Goal: Use online tool/utility: Utilize a website feature to perform a specific function

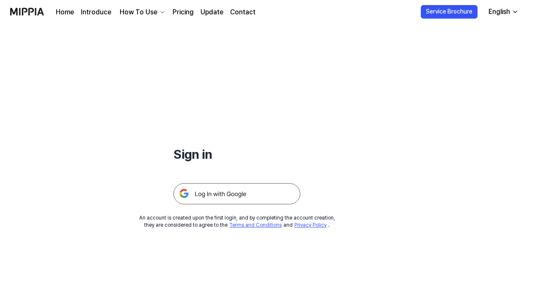
click at [229, 195] on img at bounding box center [236, 193] width 127 height 21
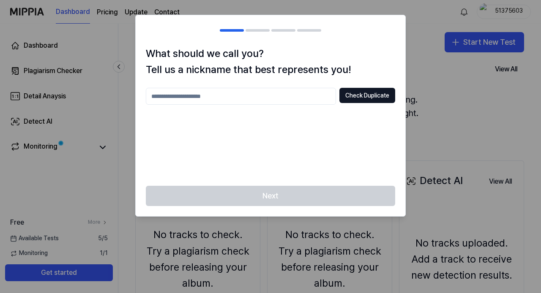
click at [302, 94] on input "text" at bounding box center [241, 96] width 190 height 17
type input "****"
click at [374, 94] on button "Check Duplicate" at bounding box center [367, 95] width 56 height 15
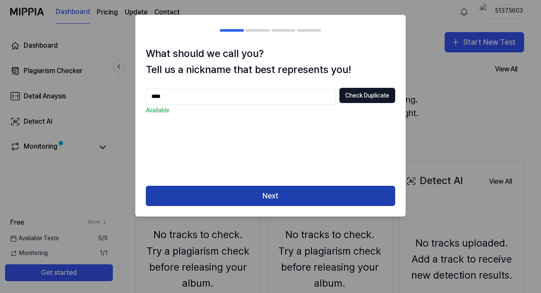
click at [323, 198] on button "Next" at bounding box center [270, 196] width 249 height 20
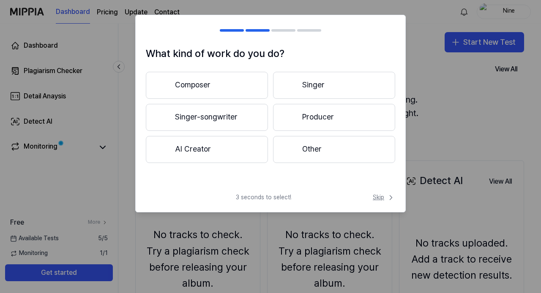
click at [381, 199] on span "Skip" at bounding box center [384, 198] width 22 height 8
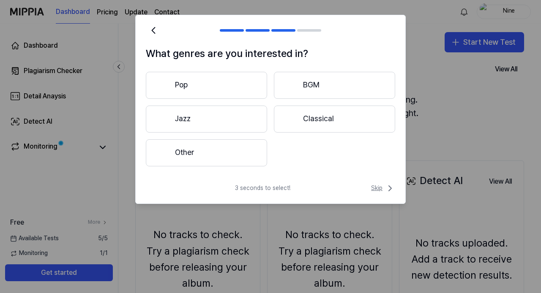
click at [378, 187] on span "Skip" at bounding box center [383, 188] width 24 height 10
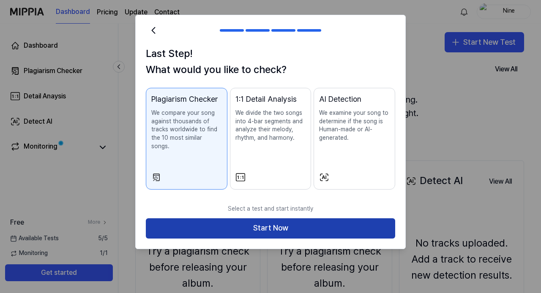
click at [341, 220] on button "Start Now" at bounding box center [270, 229] width 249 height 20
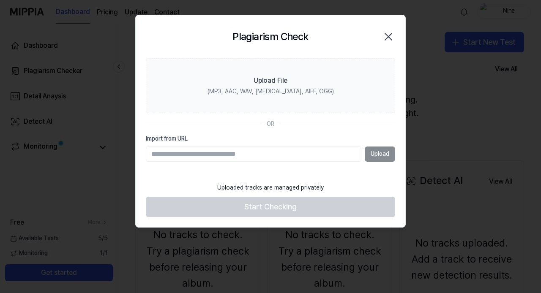
click at [305, 157] on input "Import from URL" at bounding box center [254, 154] width 216 height 15
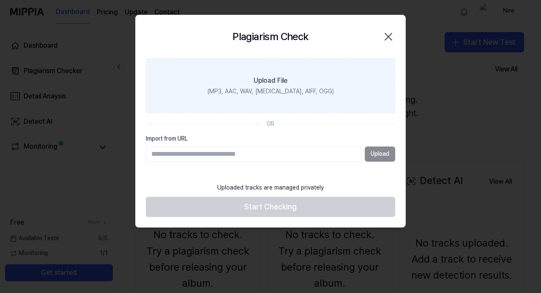
click at [280, 89] on div "(MP3, AAC, WAV, [MEDICAL_DATA], AIFF, OGG)" at bounding box center [271, 91] width 126 height 8
click at [0, 0] on input "Upload File (MP3, AAC, WAV, [MEDICAL_DATA], AIFF, OGG)" at bounding box center [0, 0] width 0 height 0
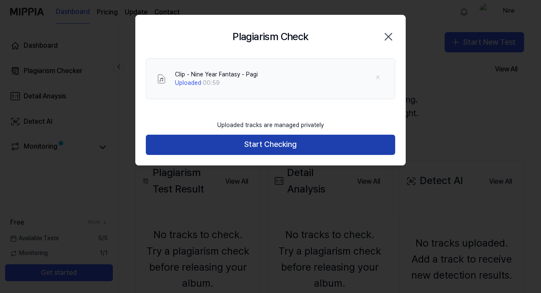
click at [298, 148] on button "Start Checking" at bounding box center [270, 145] width 249 height 20
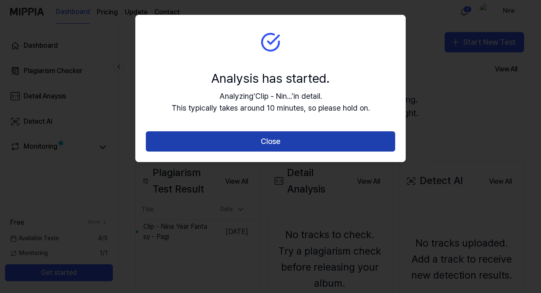
click at [288, 142] on button "Close" at bounding box center [270, 141] width 249 height 20
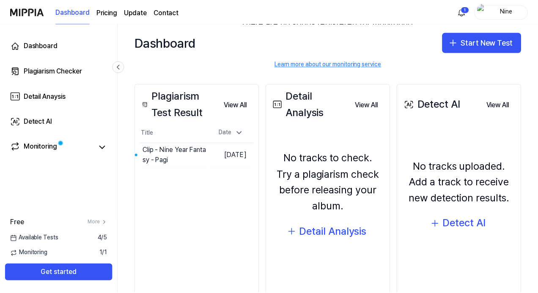
scroll to position [71, 0]
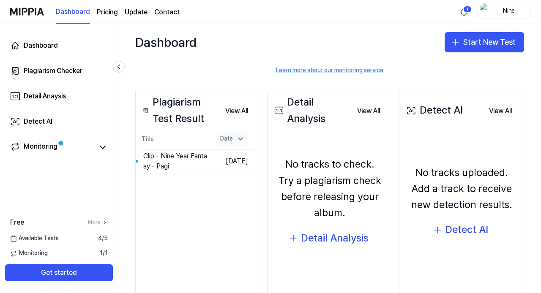
click at [241, 140] on icon at bounding box center [240, 139] width 8 height 8
click at [240, 113] on button "View All" at bounding box center [237, 111] width 36 height 17
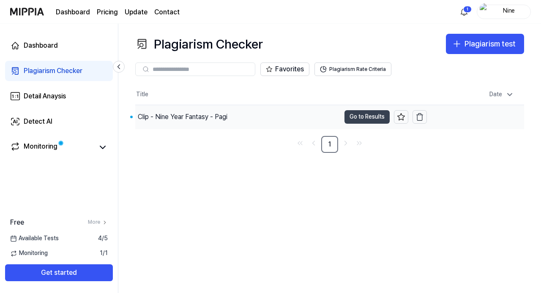
click at [355, 116] on button "Go to Results" at bounding box center [366, 117] width 45 height 14
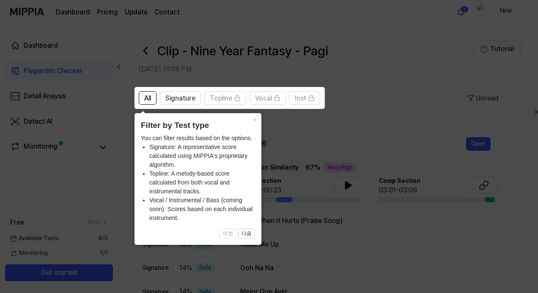
click at [388, 140] on icon at bounding box center [270, 146] width 541 height 293
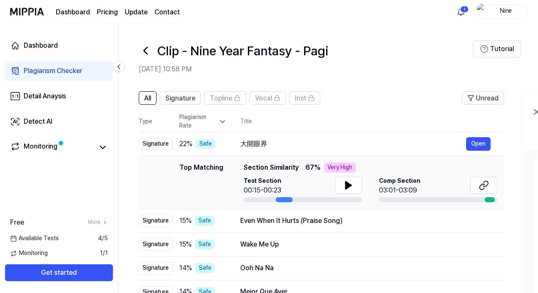
click at [145, 51] on icon at bounding box center [146, 51] width 14 height 14
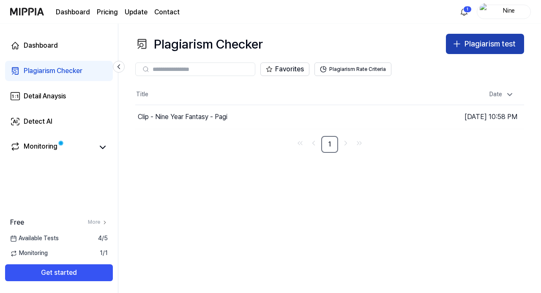
click at [471, 41] on div "Plagiarism test" at bounding box center [489, 44] width 51 height 12
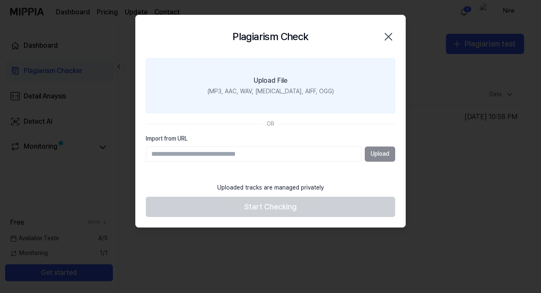
click at [304, 78] on label "Upload File (MP3, AAC, WAV, [MEDICAL_DATA], AIFF, OGG)" at bounding box center [270, 85] width 249 height 55
click at [0, 0] on input "Upload File (MP3, AAC, WAV, [MEDICAL_DATA], AIFF, OGG)" at bounding box center [0, 0] width 0 height 0
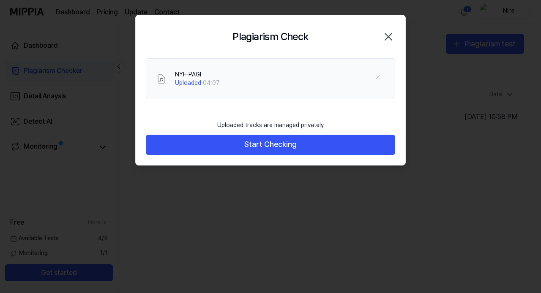
click at [390, 36] on icon "button" at bounding box center [389, 37] width 14 height 14
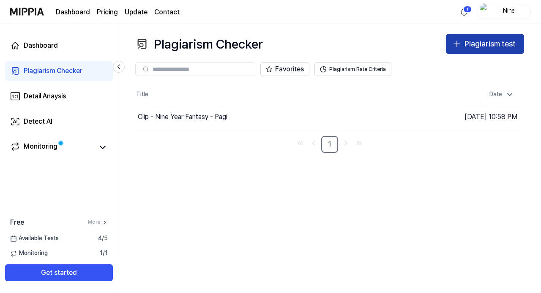
click at [479, 44] on div "Plagiarism test" at bounding box center [489, 44] width 51 height 12
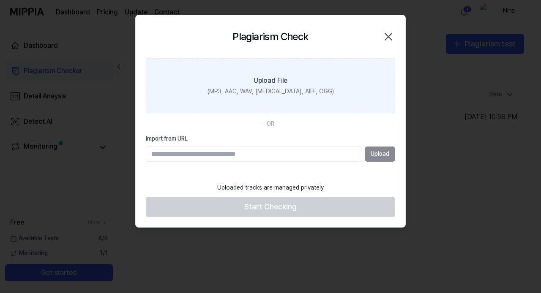
click at [308, 82] on label "Upload File (MP3, AAC, WAV, [MEDICAL_DATA], AIFF, OGG)" at bounding box center [270, 85] width 249 height 55
click at [0, 0] on input "Upload File (MP3, AAC, WAV, [MEDICAL_DATA], AIFF, OGG)" at bounding box center [0, 0] width 0 height 0
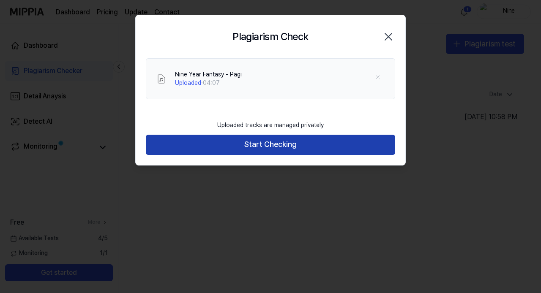
click at [296, 148] on button "Start Checking" at bounding box center [270, 145] width 249 height 20
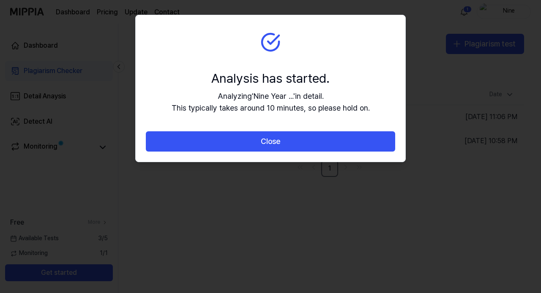
click at [296, 148] on button "Close" at bounding box center [270, 141] width 249 height 20
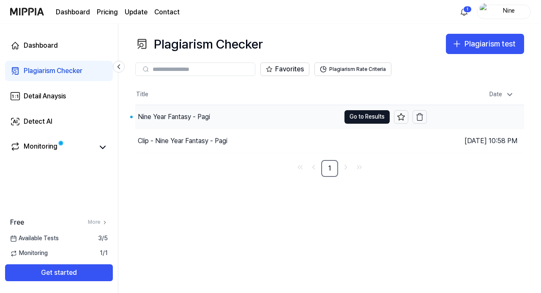
click at [172, 117] on div "Nine Year Fantasy - Pagi" at bounding box center [174, 117] width 72 height 10
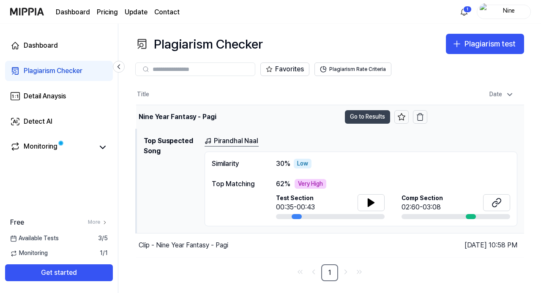
click at [364, 117] on button "Go to Results" at bounding box center [367, 117] width 45 height 14
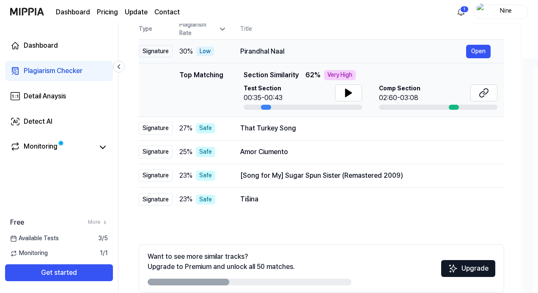
scroll to position [84, 0]
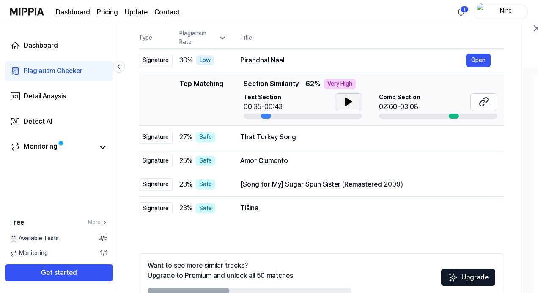
click at [346, 104] on icon at bounding box center [348, 102] width 6 height 8
click at [480, 102] on icon at bounding box center [481, 103] width 5 height 5
click at [476, 139] on button "Open" at bounding box center [478, 138] width 25 height 14
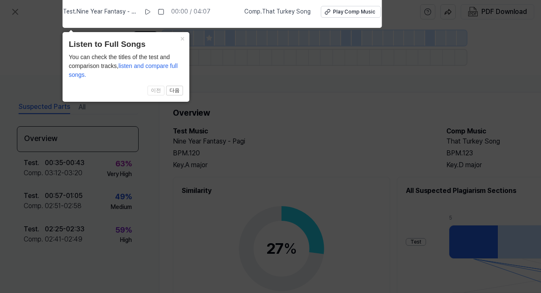
click at [258, 48] on icon at bounding box center [270, 145] width 541 height 298
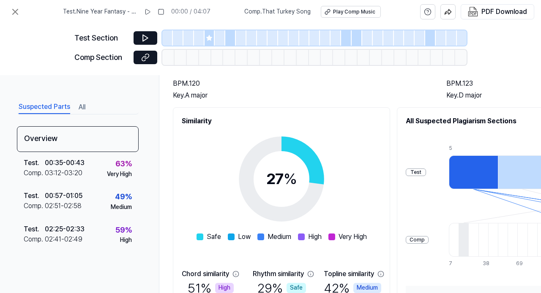
scroll to position [70, 0]
click at [146, 37] on icon at bounding box center [145, 38] width 5 height 6
click at [146, 36] on icon at bounding box center [145, 38] width 8 height 8
click at [142, 57] on icon at bounding box center [144, 58] width 4 height 5
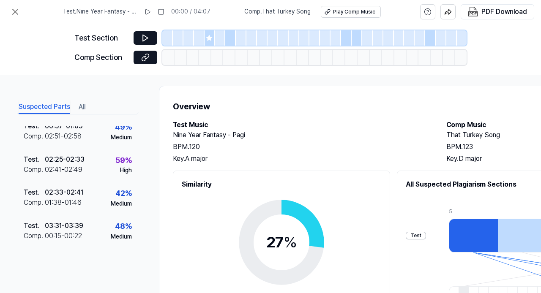
scroll to position [0, 0]
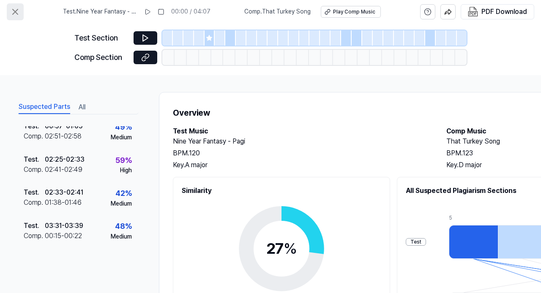
click at [15, 11] on icon at bounding box center [15, 11] width 5 height 5
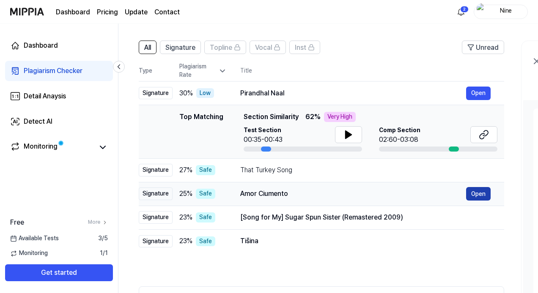
scroll to position [49, 0]
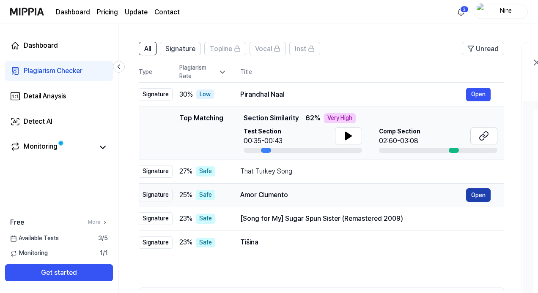
click at [480, 196] on button "Open" at bounding box center [478, 196] width 25 height 14
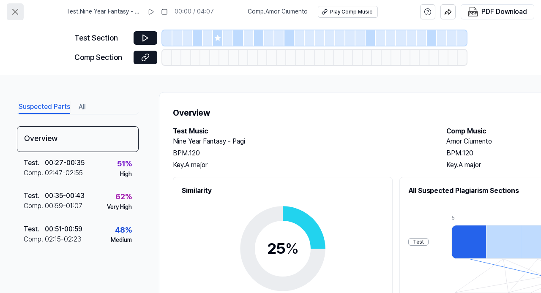
click at [14, 11] on icon at bounding box center [15, 11] width 5 height 5
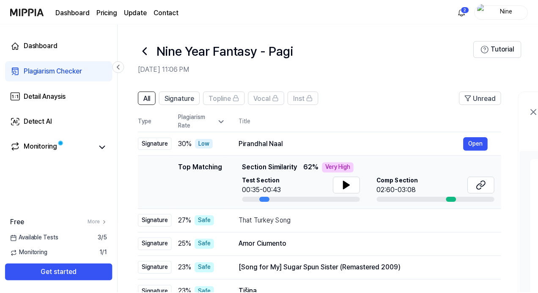
scroll to position [49, 0]
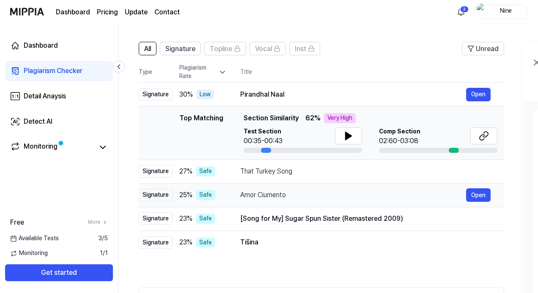
click at [238, 195] on td "Amor Ciumento Open" at bounding box center [365, 195] width 277 height 24
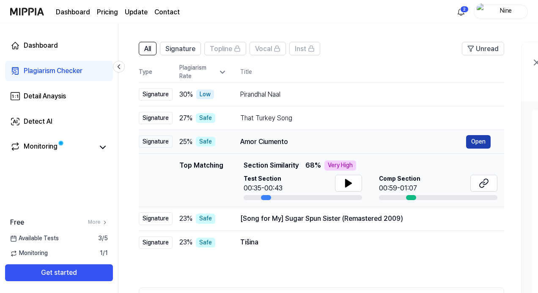
click at [482, 141] on button "Open" at bounding box center [478, 142] width 25 height 14
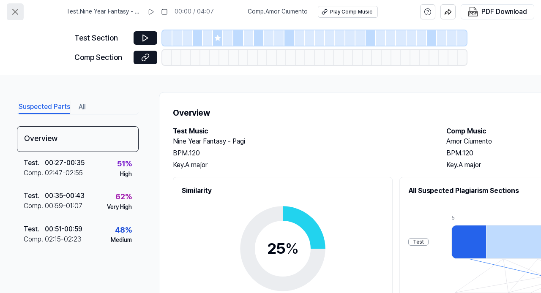
click at [14, 11] on icon at bounding box center [15, 11] width 5 height 5
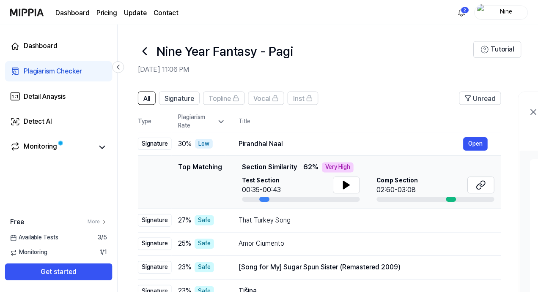
scroll to position [49, 0]
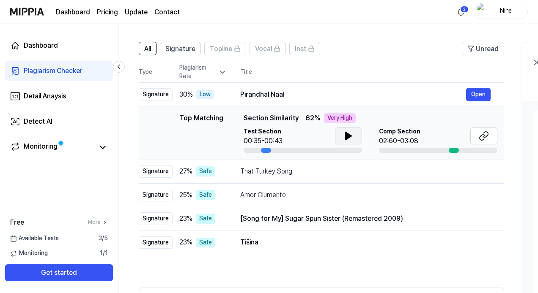
click at [351, 138] on icon at bounding box center [348, 136] width 10 height 10
click at [482, 137] on icon at bounding box center [483, 136] width 10 height 10
click at [345, 196] on div "Amor Ciumento" at bounding box center [353, 195] width 226 height 10
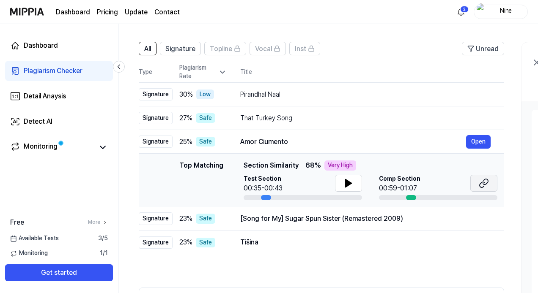
click at [481, 183] on icon at bounding box center [483, 183] width 10 height 10
click at [333, 218] on div "[Song for My] Sugar Spun Sister (Remastered 2009)" at bounding box center [353, 219] width 226 height 10
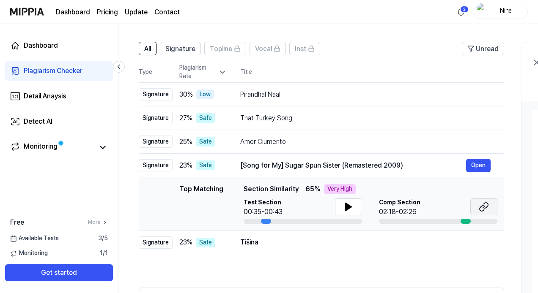
click at [486, 209] on icon at bounding box center [483, 207] width 10 height 10
click at [227, 240] on td "Tišina Open" at bounding box center [365, 243] width 277 height 24
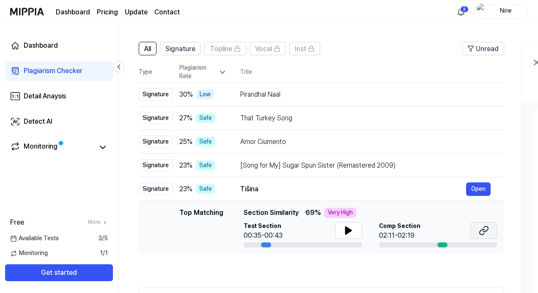
click at [483, 232] on icon at bounding box center [483, 231] width 10 height 10
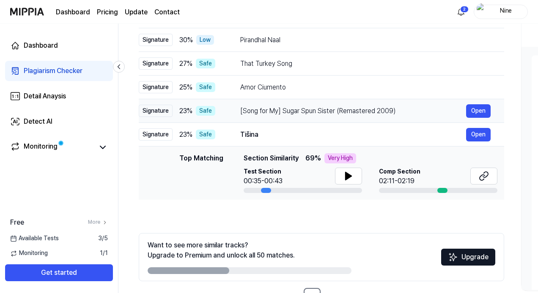
scroll to position [133, 0]
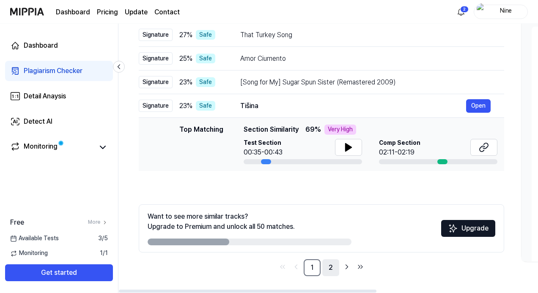
click at [328, 269] on link "2" at bounding box center [330, 268] width 17 height 17
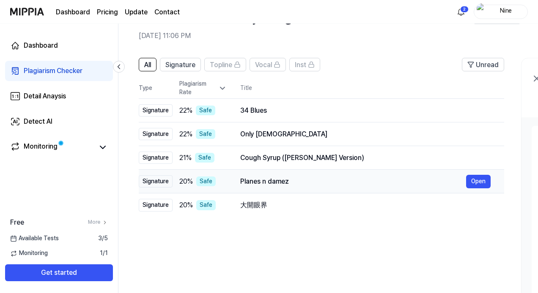
scroll to position [35, 0]
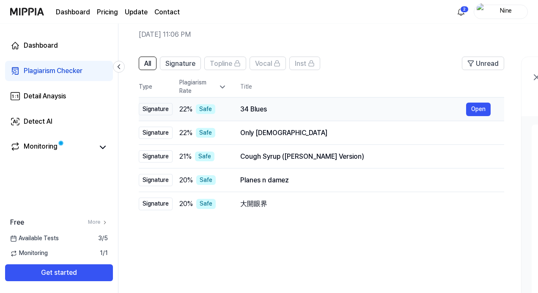
click at [281, 111] on div "34 Blues" at bounding box center [353, 109] width 226 height 10
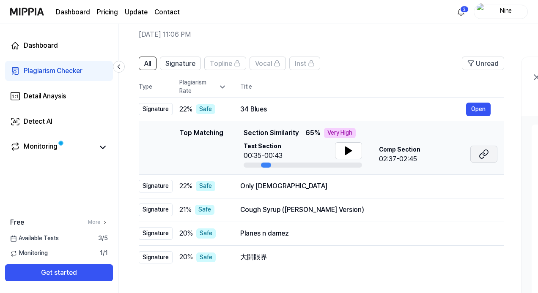
click at [481, 153] on icon at bounding box center [481, 155] width 5 height 5
click at [287, 189] on div "Only [DEMOGRAPHIC_DATA]" at bounding box center [353, 186] width 226 height 10
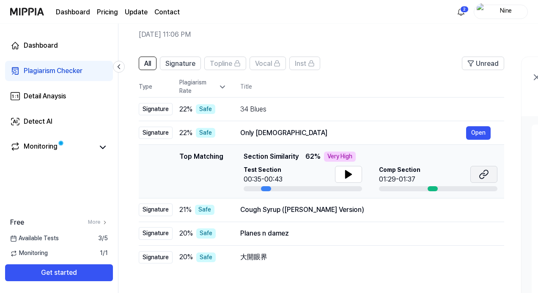
click at [486, 175] on icon at bounding box center [483, 174] width 10 height 10
click at [295, 210] on div "Cough Syrup ([PERSON_NAME] Version)" at bounding box center [353, 210] width 226 height 10
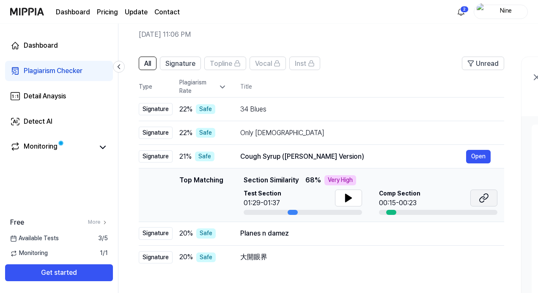
click at [483, 199] on icon at bounding box center [485, 196] width 5 height 5
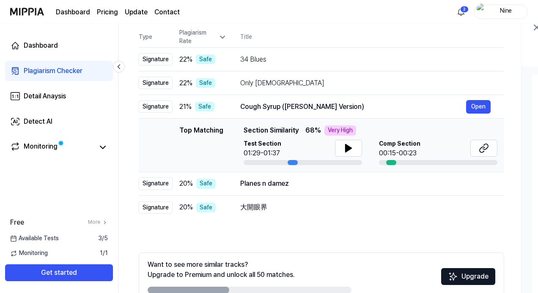
scroll to position [99, 0]
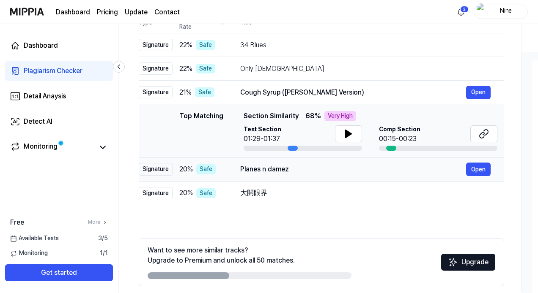
click at [270, 175] on div "Planes n damez Open" at bounding box center [365, 170] width 250 height 14
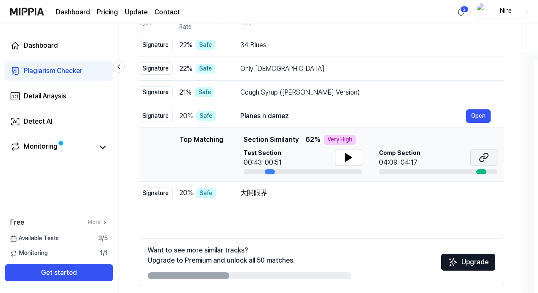
click at [486, 159] on icon at bounding box center [483, 158] width 10 height 10
click at [348, 155] on icon at bounding box center [348, 158] width 10 height 10
click at [292, 194] on div "大開眼界" at bounding box center [353, 193] width 226 height 10
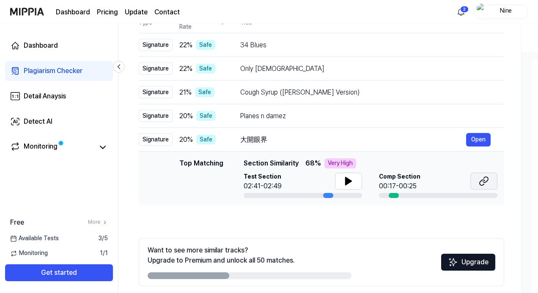
click at [489, 178] on button at bounding box center [483, 181] width 27 height 17
click at [478, 138] on button "Open" at bounding box center [478, 140] width 25 height 14
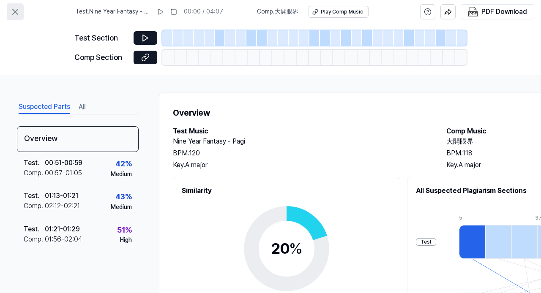
click at [15, 12] on icon at bounding box center [15, 11] width 5 height 5
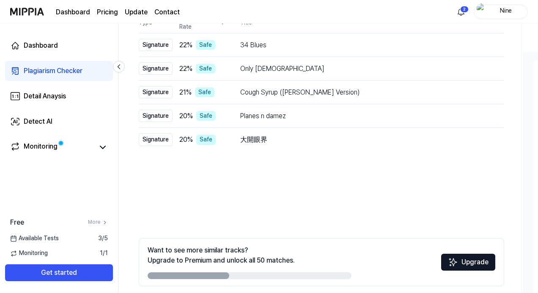
scroll to position [133, 0]
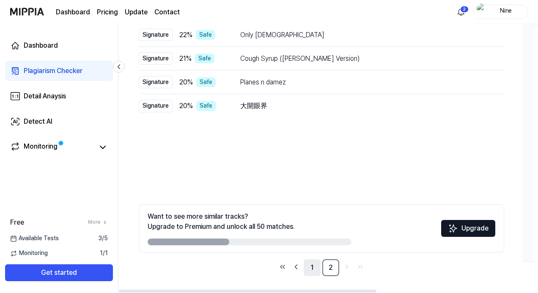
click at [312, 268] on link "1" at bounding box center [311, 268] width 17 height 17
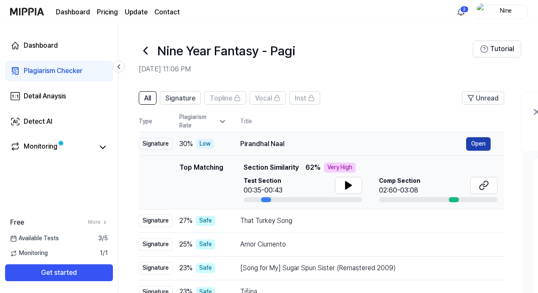
click at [484, 141] on button "Open" at bounding box center [478, 144] width 25 height 14
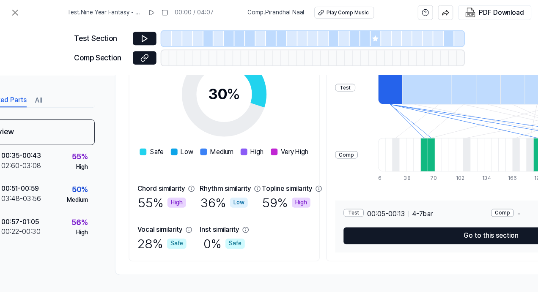
scroll to position [157, 44]
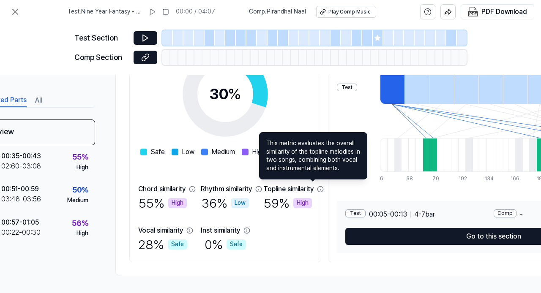
click at [315, 101] on div "Similarity 30 % Safe Low Medium High Very High Chord similarity 55 % High Rhyth…" at bounding box center [225, 142] width 192 height 240
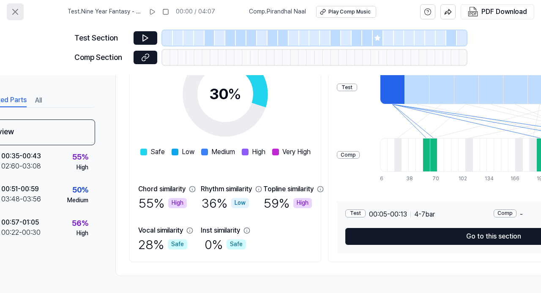
click at [14, 11] on icon at bounding box center [15, 11] width 5 height 5
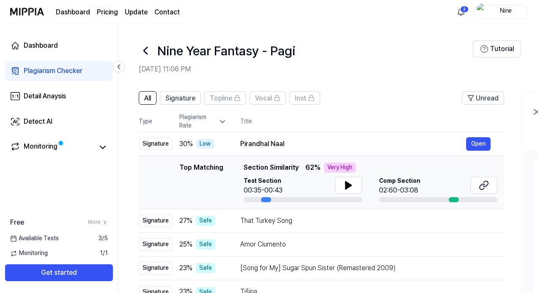
click at [146, 50] on icon at bounding box center [146, 51] width 14 height 14
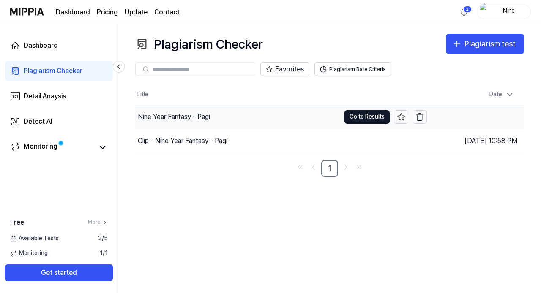
click at [201, 117] on div "Nine Year Fantasy - Pagi" at bounding box center [174, 117] width 72 height 10
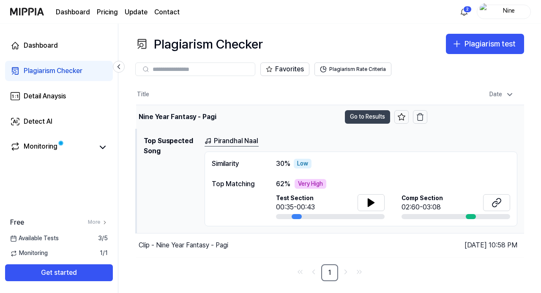
click at [367, 118] on button "Go to Results" at bounding box center [367, 117] width 45 height 14
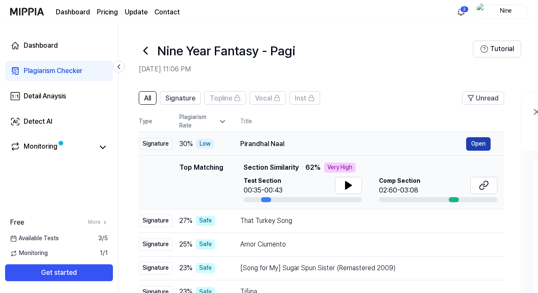
click at [473, 145] on button "Open" at bounding box center [478, 144] width 25 height 14
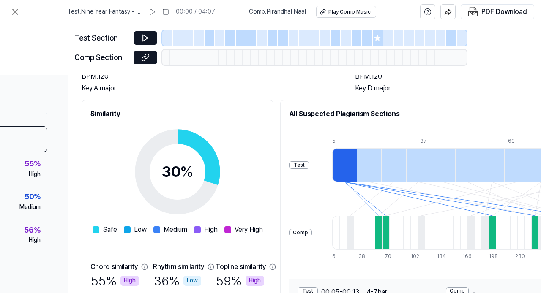
scroll to position [77, 89]
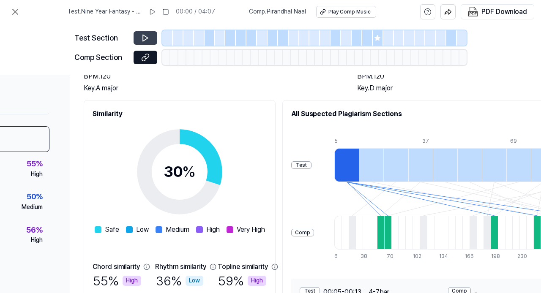
click at [145, 33] on button at bounding box center [146, 38] width 24 height 14
click at [142, 40] on icon at bounding box center [145, 38] width 8 height 8
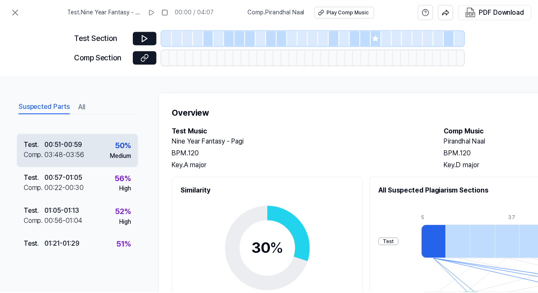
scroll to position [0, 0]
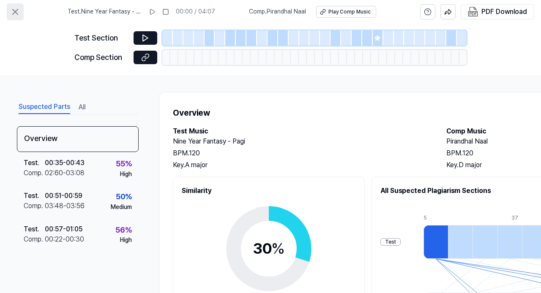
click at [16, 10] on icon at bounding box center [15, 11] width 5 height 5
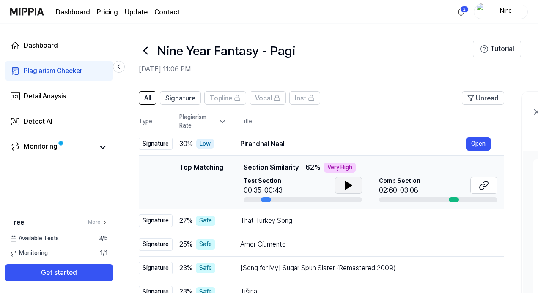
click at [349, 186] on icon at bounding box center [348, 186] width 6 height 8
click at [487, 186] on icon at bounding box center [483, 185] width 10 height 10
click at [351, 186] on icon at bounding box center [348, 185] width 10 height 10
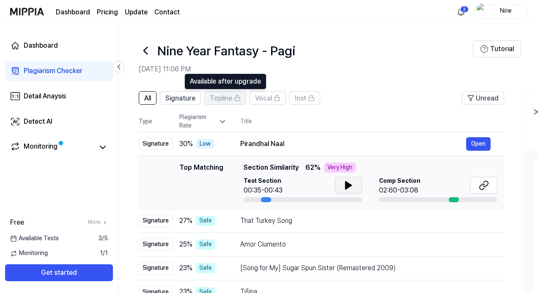
click at [226, 99] on span "Topline" at bounding box center [221, 98] width 22 height 10
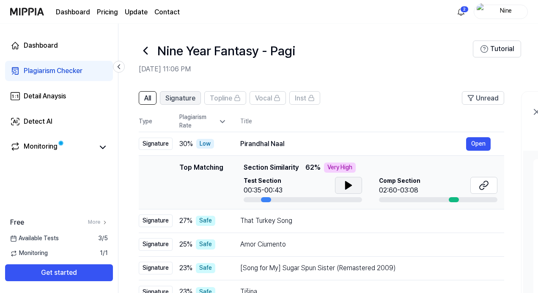
click at [179, 96] on span "Signature" at bounding box center [180, 98] width 30 height 10
